Goal: Task Accomplishment & Management: Manage account settings

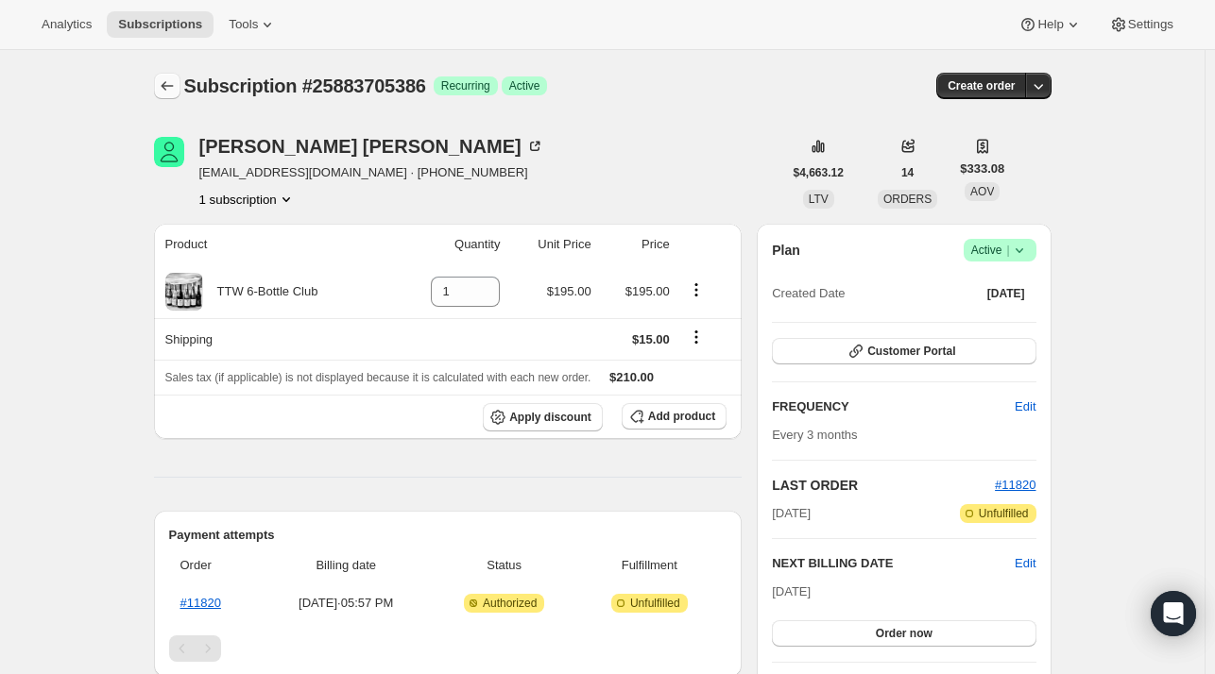
click at [166, 91] on icon "Subscriptions" at bounding box center [167, 86] width 19 height 19
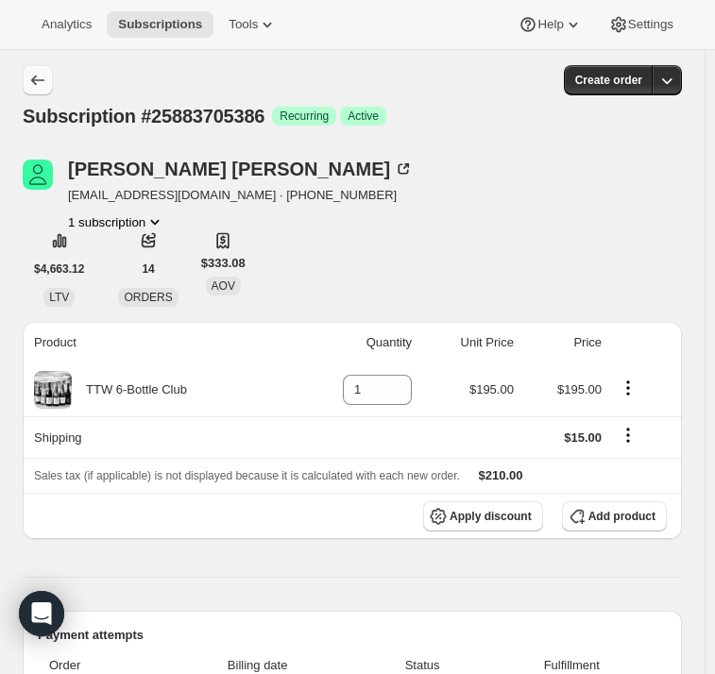
click at [43, 73] on icon "Subscriptions" at bounding box center [37, 80] width 19 height 19
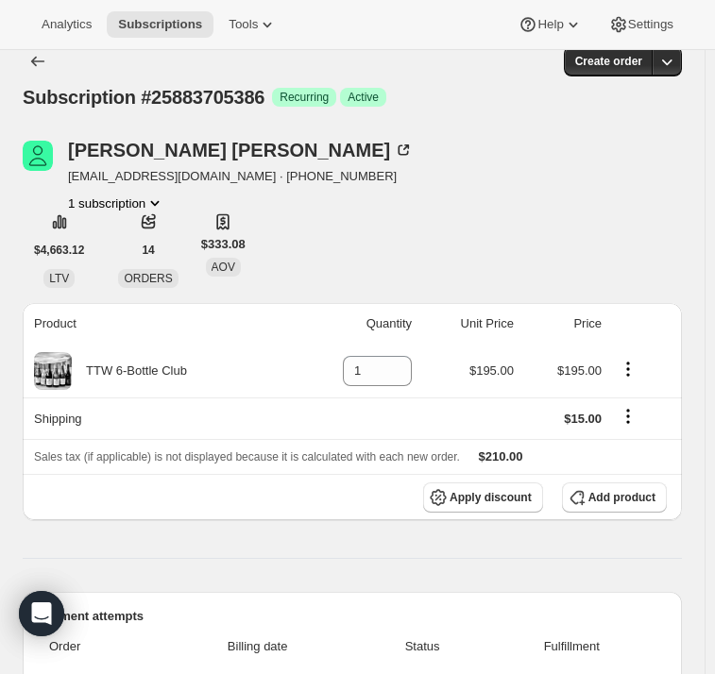
scroll to position [19, 0]
click at [151, 197] on icon "Product actions" at bounding box center [154, 203] width 19 height 19
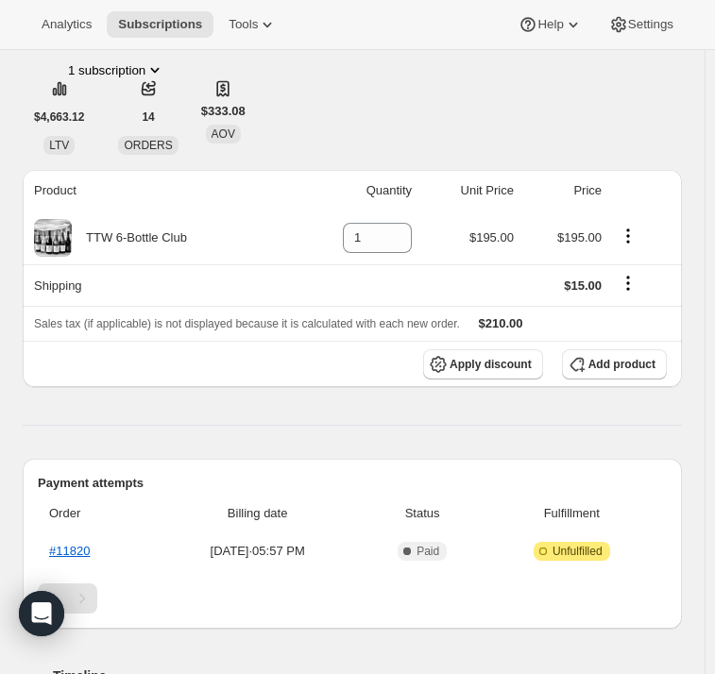
scroll to position [151, 0]
click at [151, 20] on span "Subscriptions" at bounding box center [160, 24] width 84 height 15
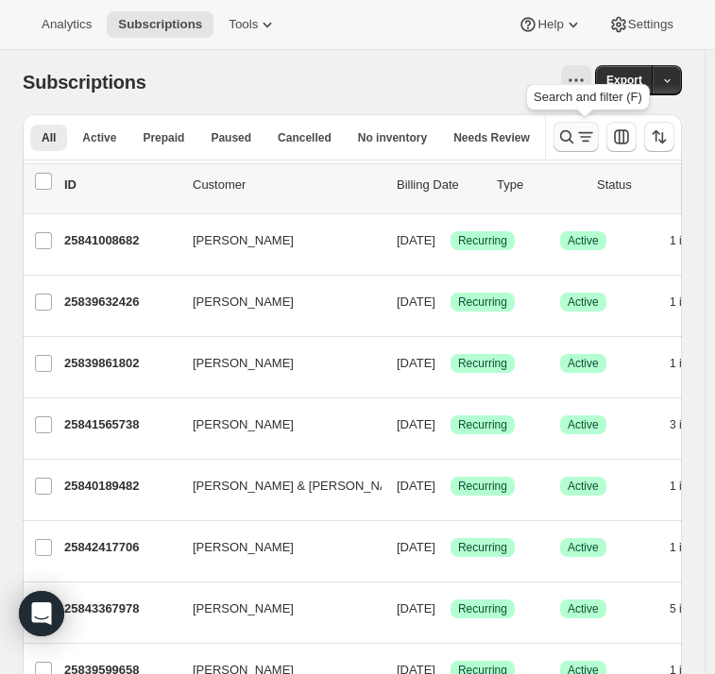
click at [589, 136] on icon "Search and filter results" at bounding box center [585, 137] width 11 height 2
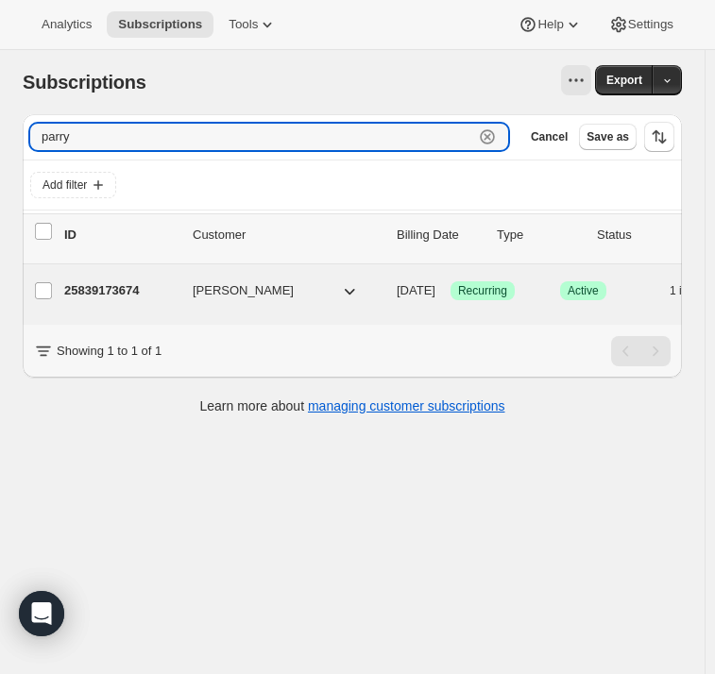
type input "parry"
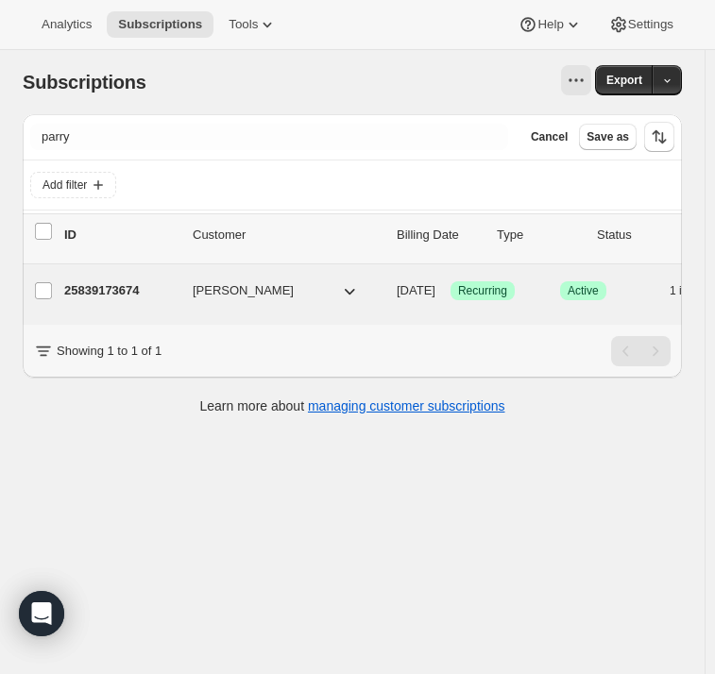
click at [115, 298] on p "25839173674" at bounding box center [120, 290] width 113 height 19
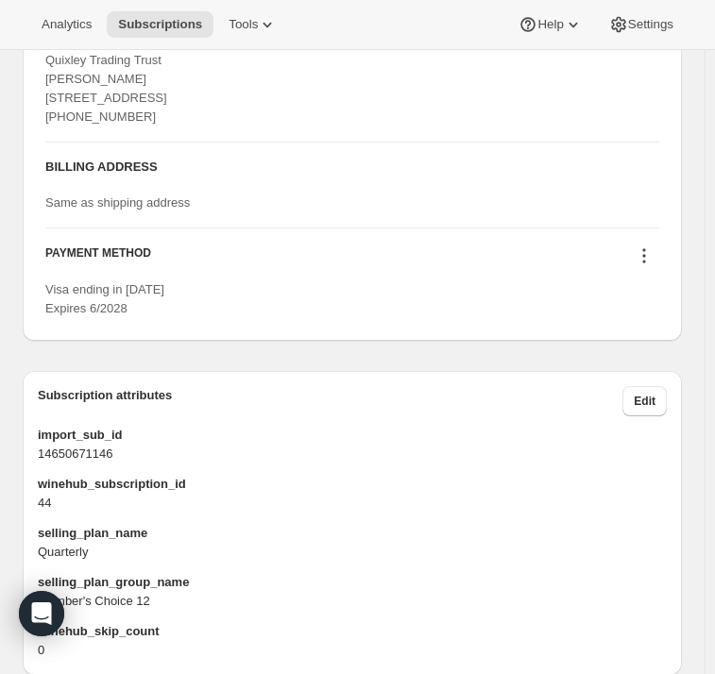
scroll to position [1723, 0]
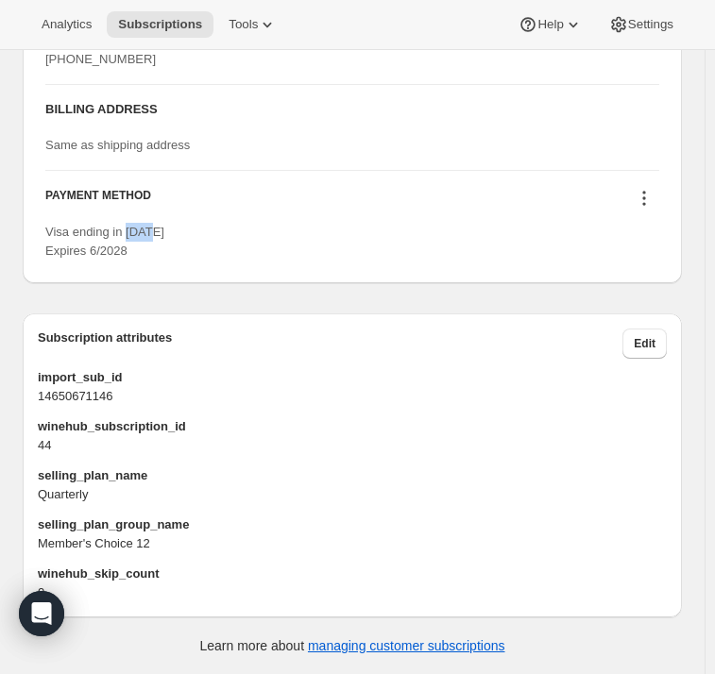
drag, startPoint x: 162, startPoint y: 232, endPoint x: 126, endPoint y: 237, distance: 36.2
click at [126, 237] on div "Visa ending in 2092 Expires 6/2028" at bounding box center [352, 242] width 614 height 38
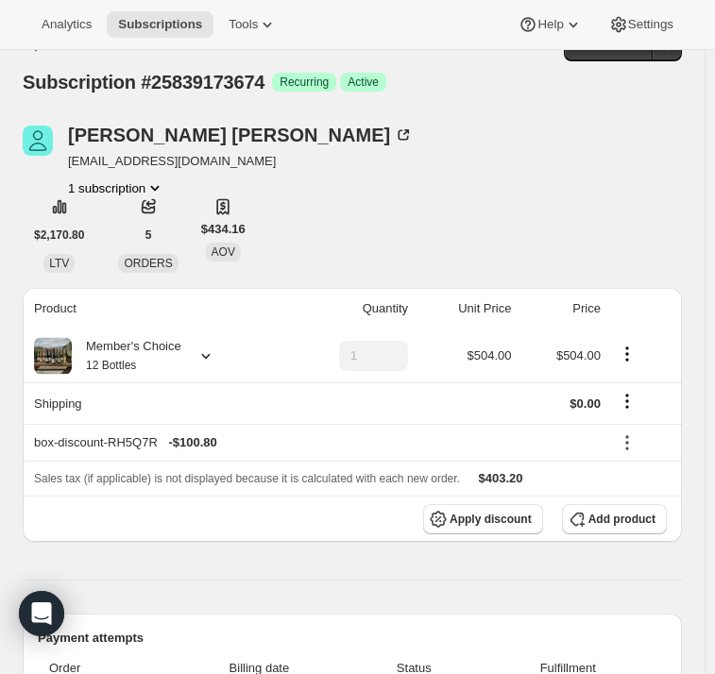
scroll to position [0, 0]
